Goal: Navigation & Orientation: Find specific page/section

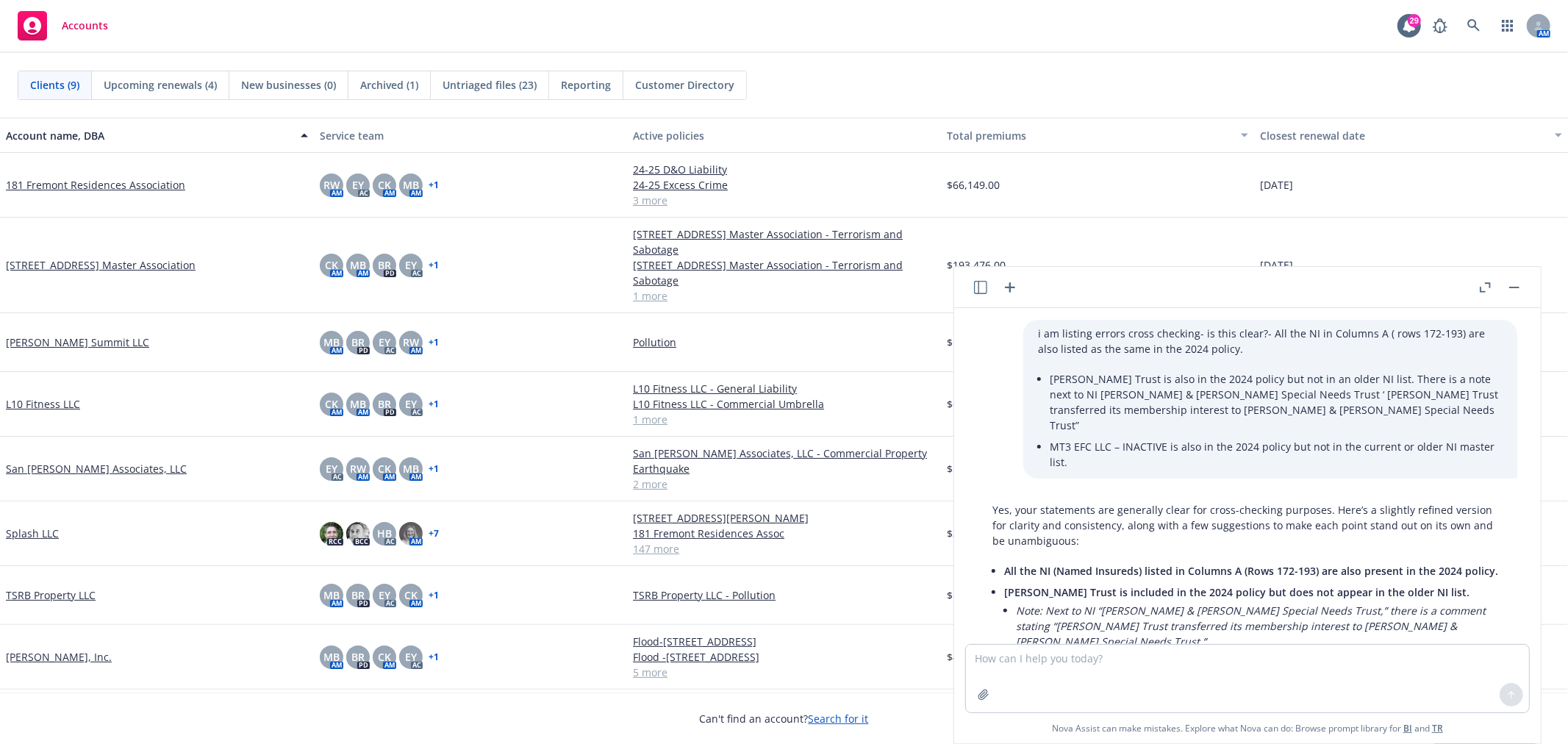
scroll to position [163, 0]
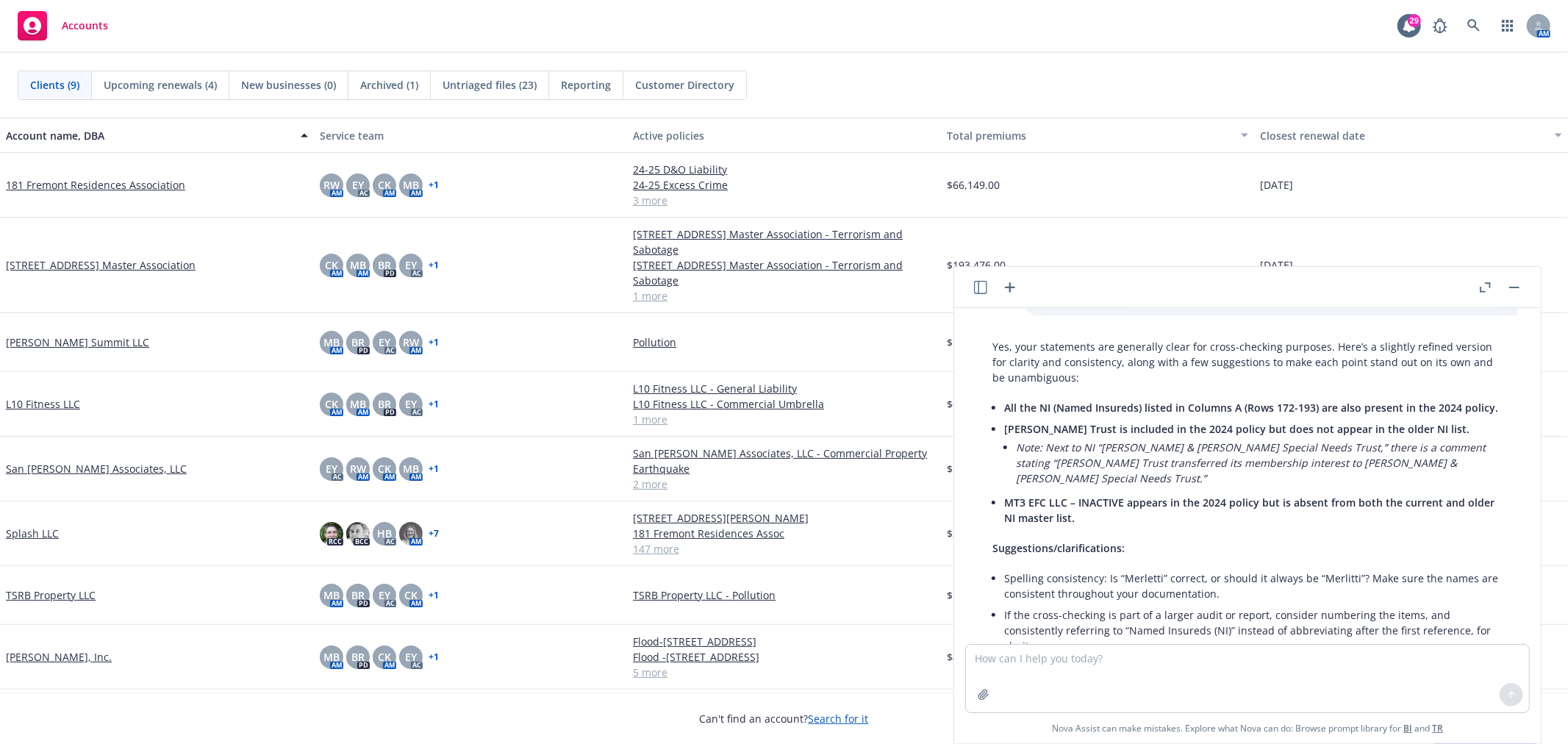
click at [1511, 281] on button "button" at bounding box center [1514, 287] width 18 height 18
